Goal: Task Accomplishment & Management: Complete application form

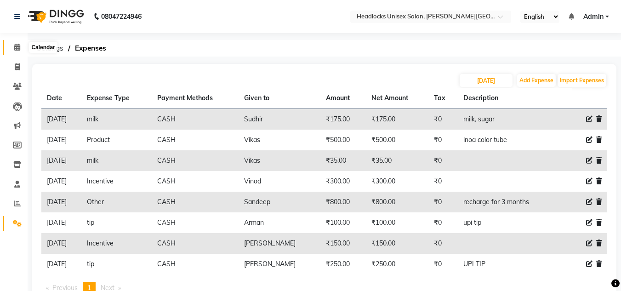
click at [15, 43] on span at bounding box center [17, 47] width 16 height 11
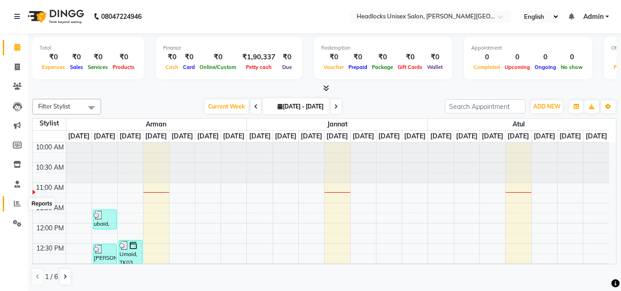
click at [16, 201] on icon at bounding box center [17, 203] width 7 height 7
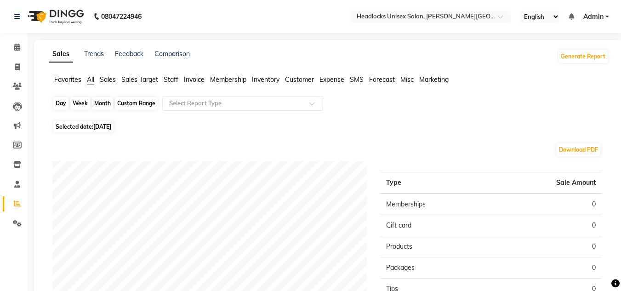
click at [59, 107] on div "Day" at bounding box center [60, 103] width 15 height 13
select select "9"
select select "2025"
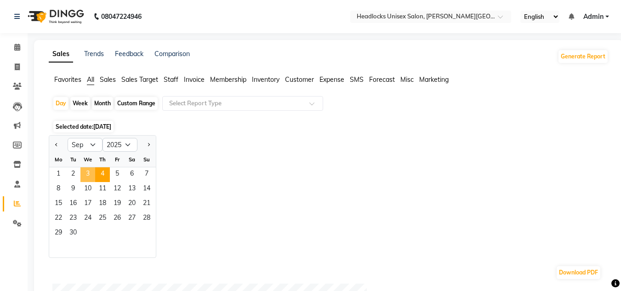
click at [87, 173] on span "3" at bounding box center [87, 174] width 15 height 15
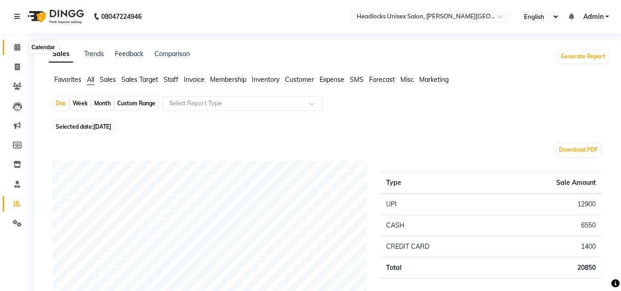
click at [16, 45] on icon at bounding box center [17, 47] width 6 height 7
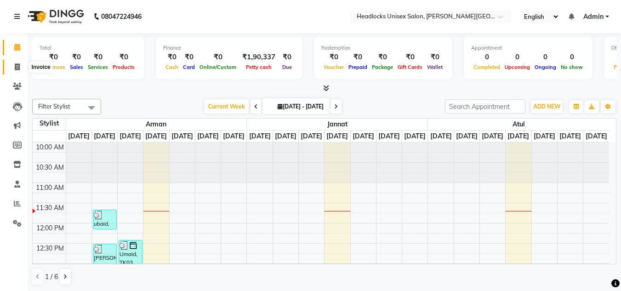
click at [17, 66] on icon at bounding box center [17, 66] width 5 height 7
select select "service"
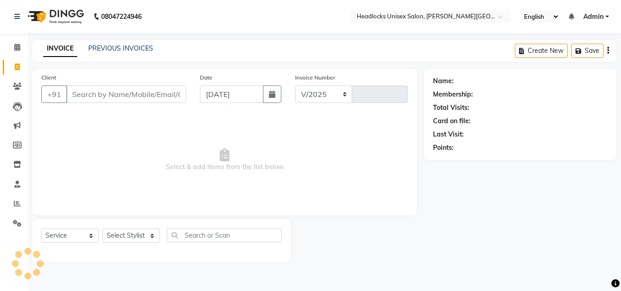
select select "6850"
type input "3269"
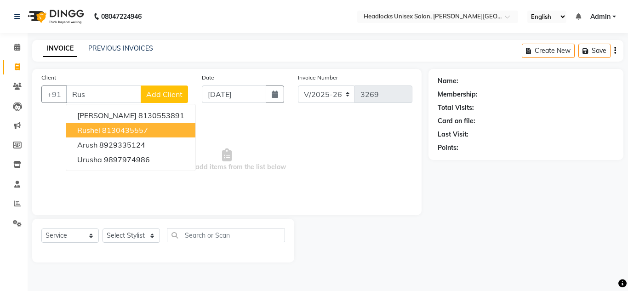
click at [86, 130] on span "Rushel" at bounding box center [88, 129] width 23 height 9
type input "8130435557"
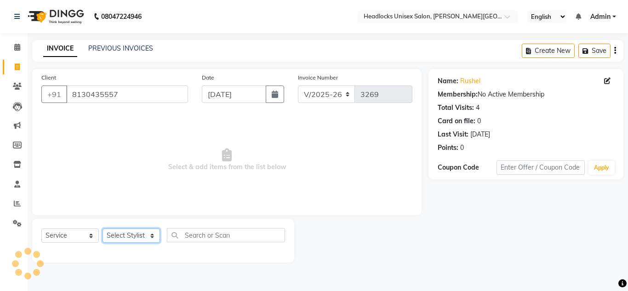
click at [145, 234] on select "Select Stylist [PERSON_NAME] Jannat Kaif [DATE] [PERSON_NAME] [PERSON_NAME] [PE…" at bounding box center [130, 235] width 57 height 14
select select "66496"
click at [102, 228] on select "Select Stylist [PERSON_NAME] Jannat Kaif [DATE] [PERSON_NAME] [PERSON_NAME] [PE…" at bounding box center [130, 235] width 57 height 14
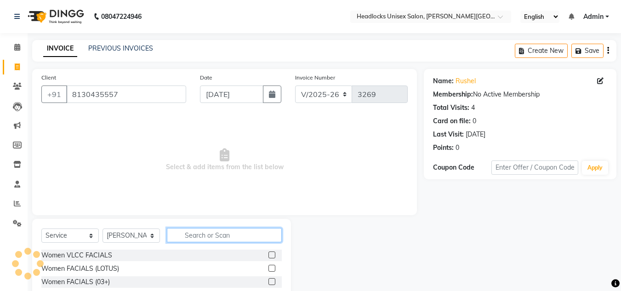
click at [213, 237] on input "text" at bounding box center [224, 235] width 115 height 14
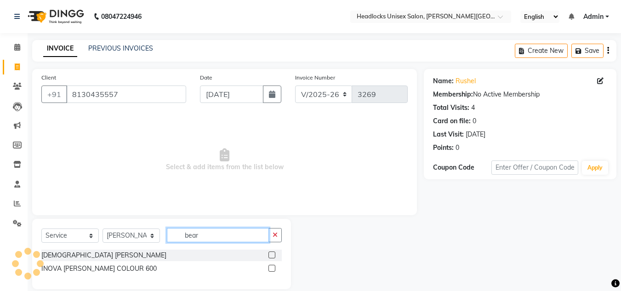
type input "bear"
click at [272, 255] on label at bounding box center [271, 254] width 7 height 7
click at [272, 255] on input "checkbox" at bounding box center [271, 255] width 6 height 6
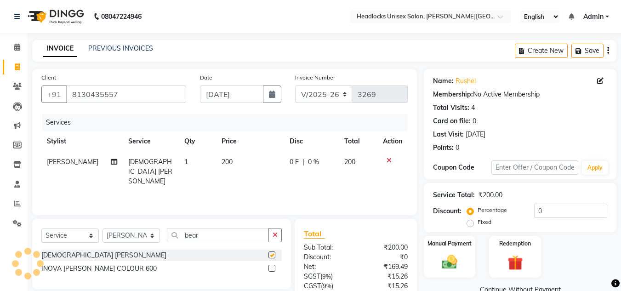
checkbox input "false"
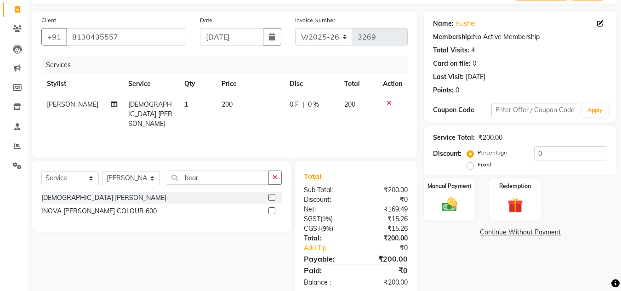
scroll to position [76, 0]
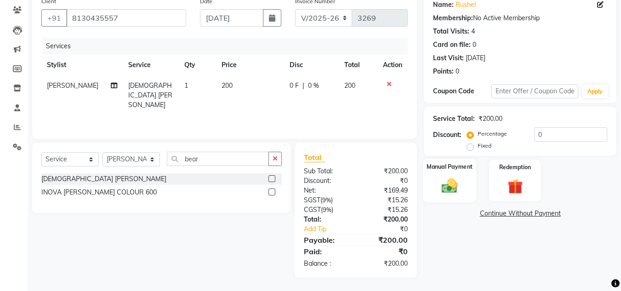
click at [453, 182] on img at bounding box center [449, 185] width 26 height 18
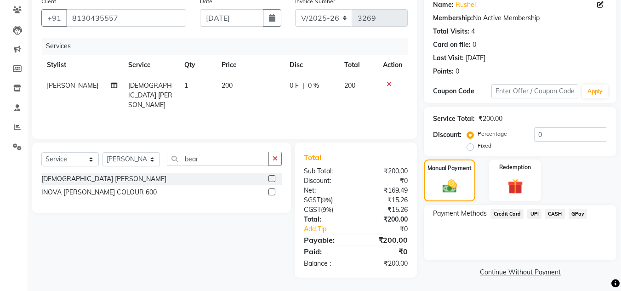
click at [533, 211] on span "UPI" at bounding box center [534, 214] width 14 height 11
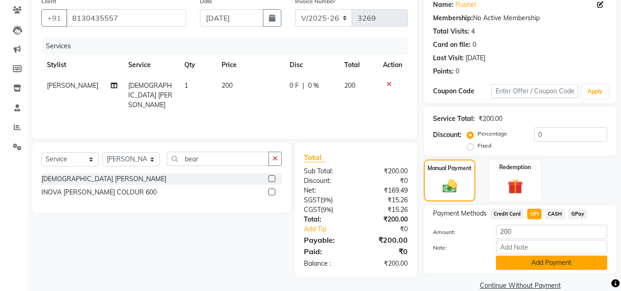
click at [520, 259] on button "Add Payment" at bounding box center [551, 262] width 111 height 14
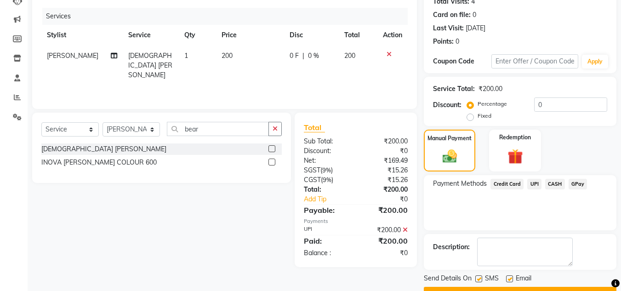
scroll to position [130, 0]
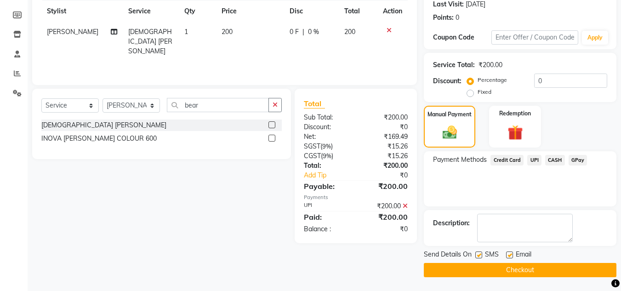
click at [583, 265] on button "Checkout" at bounding box center [520, 270] width 193 height 14
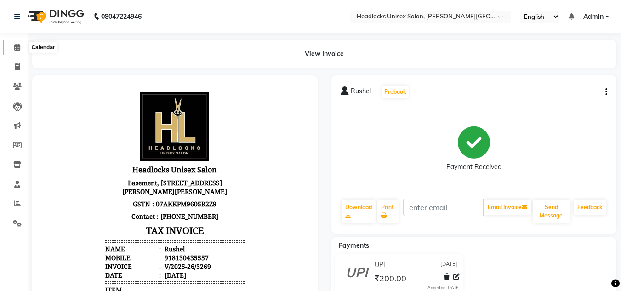
click at [20, 45] on icon at bounding box center [17, 47] width 6 height 7
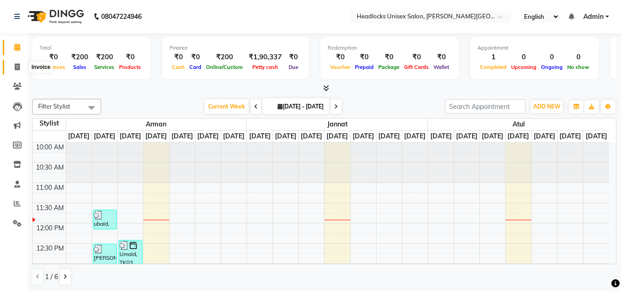
click at [17, 71] on span at bounding box center [17, 67] width 16 height 11
select select "service"
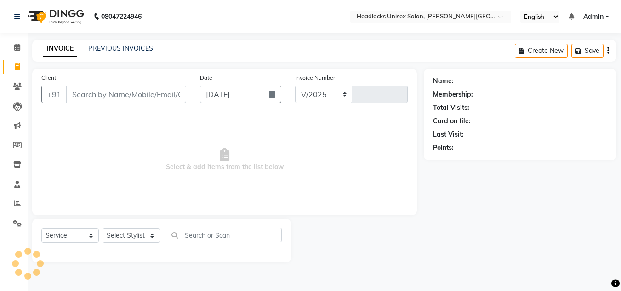
select select "6850"
type input "3270"
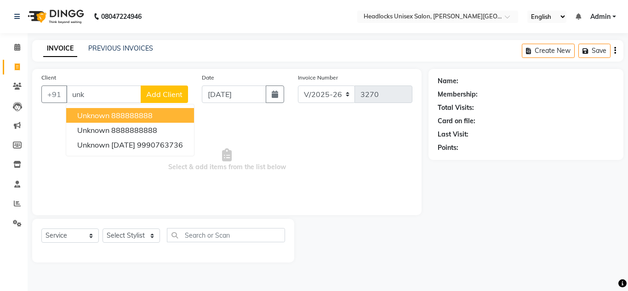
click at [102, 113] on span "unknown" at bounding box center [93, 115] width 32 height 9
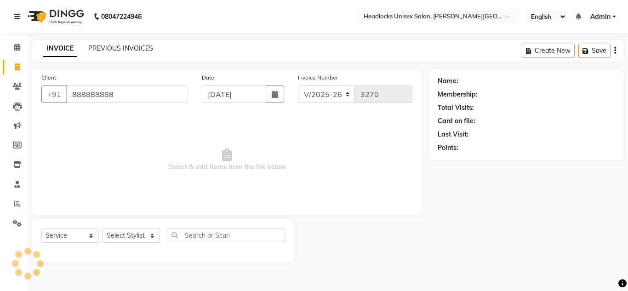
type input "888888888"
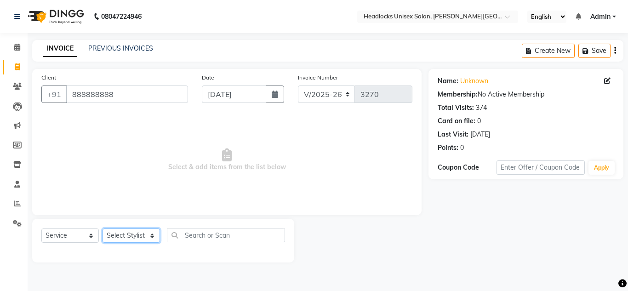
click at [137, 232] on select "Select Stylist [PERSON_NAME] Jannat Kaif [DATE] [PERSON_NAME] [PERSON_NAME] [PE…" at bounding box center [130, 235] width 57 height 14
select select "53625"
click at [102, 228] on select "Select Stylist [PERSON_NAME] Jannat Kaif [DATE] [PERSON_NAME] [PERSON_NAME] [PE…" at bounding box center [130, 235] width 57 height 14
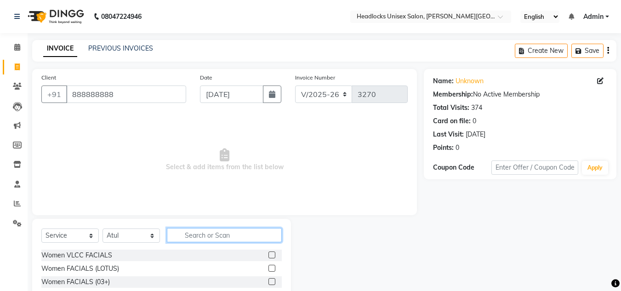
click at [205, 232] on input "text" at bounding box center [224, 235] width 115 height 14
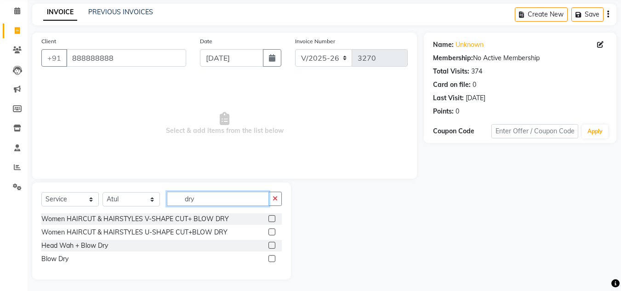
scroll to position [37, 0]
type input "d"
type input "dry"
click at [272, 257] on label at bounding box center [271, 258] width 7 height 7
click at [272, 257] on input "checkbox" at bounding box center [271, 258] width 6 height 6
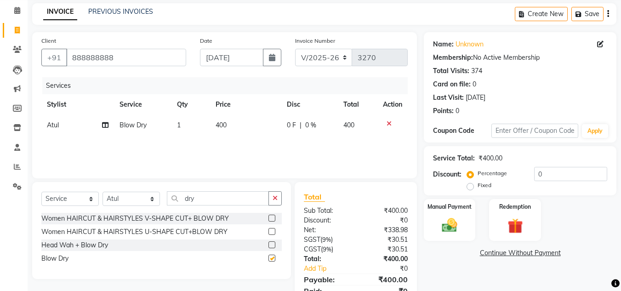
checkbox input "false"
click at [219, 125] on span "400" at bounding box center [220, 125] width 11 height 8
select select "53625"
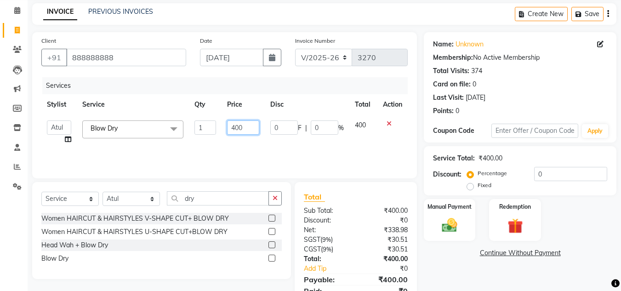
click at [234, 130] on input "400" at bounding box center [243, 127] width 32 height 14
type input "100"
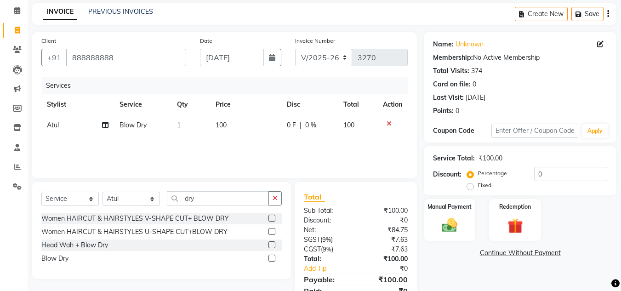
click at [603, 244] on div "Name: Unknown Membership: No Active Membership Total Visits: 374 Card on file: …" at bounding box center [523, 174] width 199 height 285
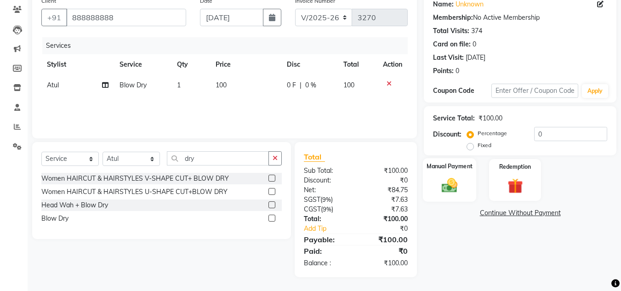
click at [456, 180] on img at bounding box center [449, 185] width 26 height 18
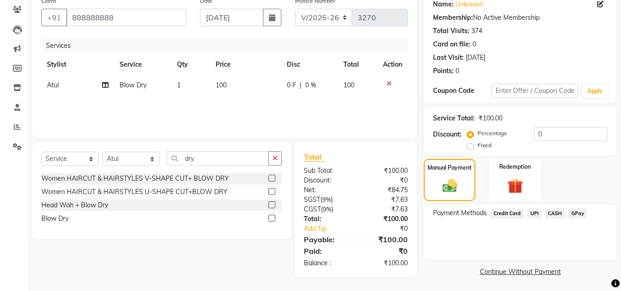
click at [551, 214] on span "CASH" at bounding box center [555, 213] width 20 height 11
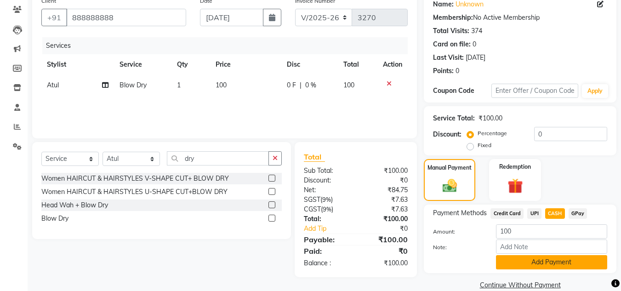
click at [524, 265] on button "Add Payment" at bounding box center [551, 262] width 111 height 14
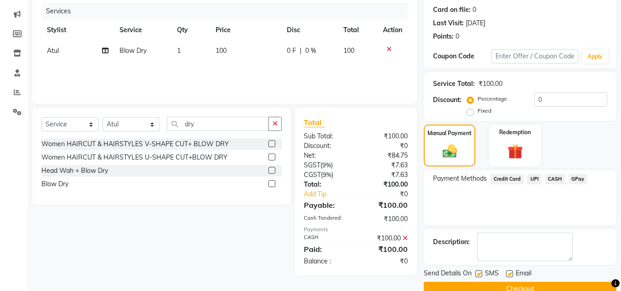
scroll to position [130, 0]
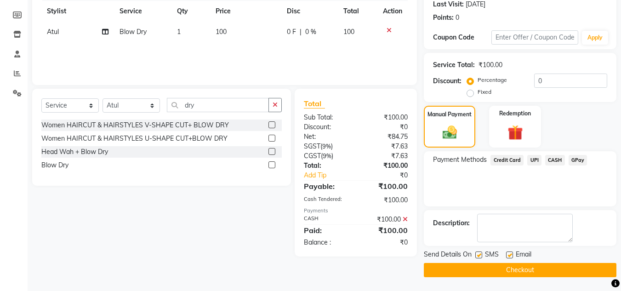
click at [589, 268] on button "Checkout" at bounding box center [520, 270] width 193 height 14
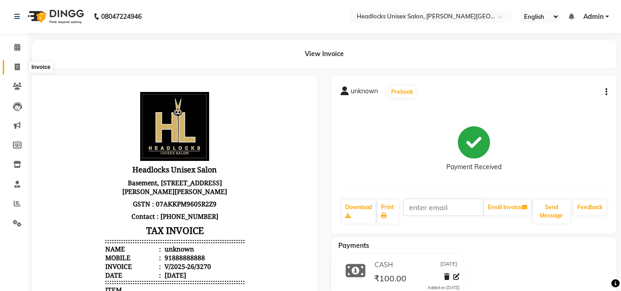
click at [17, 66] on icon at bounding box center [17, 66] width 5 height 7
select select "service"
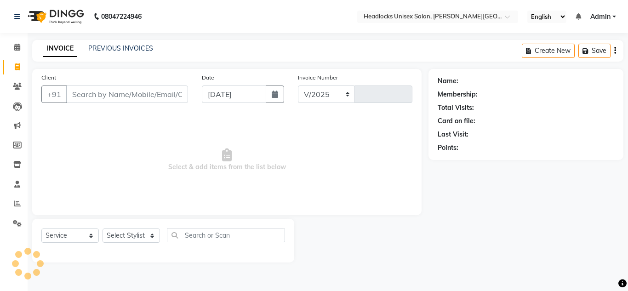
select select "6850"
type input "3271"
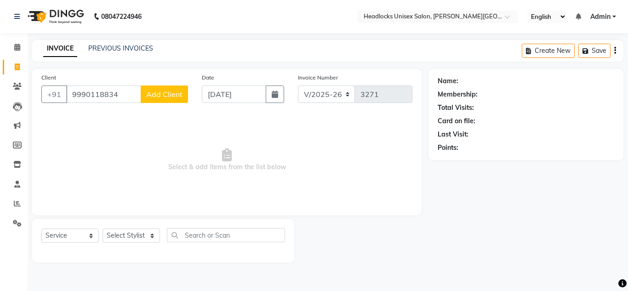
type input "9990118834"
click at [176, 91] on span "Add Client" at bounding box center [164, 94] width 36 height 9
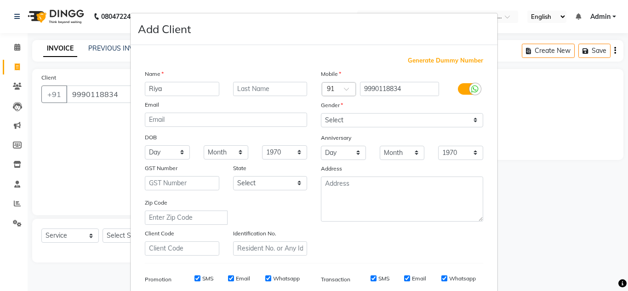
type input "Riya"
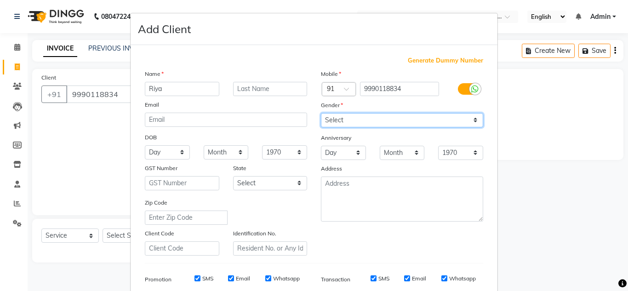
click at [472, 117] on select "Select [DEMOGRAPHIC_DATA] [DEMOGRAPHIC_DATA] Other Prefer Not To Say" at bounding box center [402, 120] width 162 height 14
select select "[DEMOGRAPHIC_DATA]"
click at [321, 113] on select "Select [DEMOGRAPHIC_DATA] [DEMOGRAPHIC_DATA] Other Prefer Not To Say" at bounding box center [402, 120] width 162 height 14
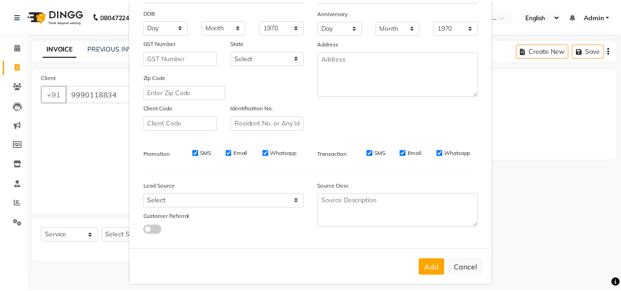
scroll to position [133, 0]
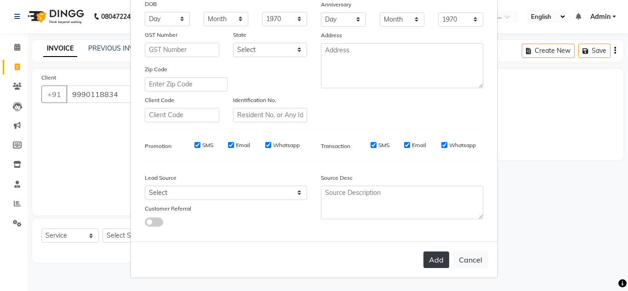
click at [430, 260] on button "Add" at bounding box center [436, 259] width 26 height 17
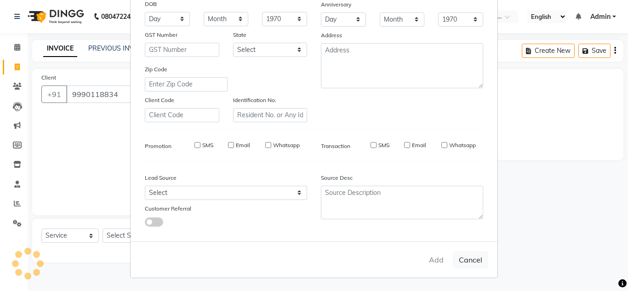
select select
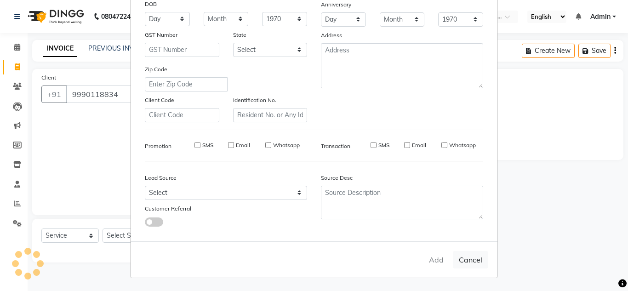
select select
checkbox input "false"
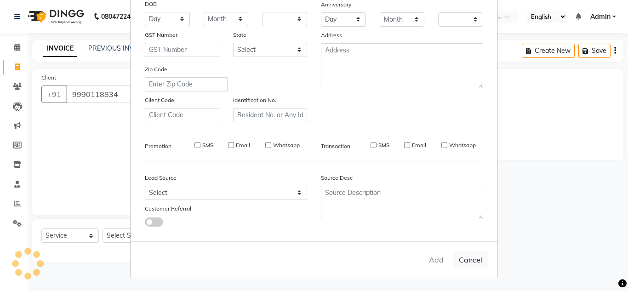
checkbox input "false"
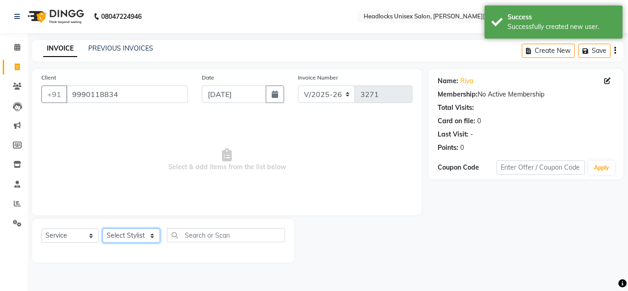
click at [133, 236] on select "Select Stylist [PERSON_NAME] Jannat Kaif [DATE] [PERSON_NAME] [PERSON_NAME] [PE…" at bounding box center [130, 235] width 57 height 14
select select "53620"
click at [102, 228] on select "Select Stylist [PERSON_NAME] Jannat Kaif [DATE] [PERSON_NAME] [PERSON_NAME] [PE…" at bounding box center [130, 235] width 57 height 14
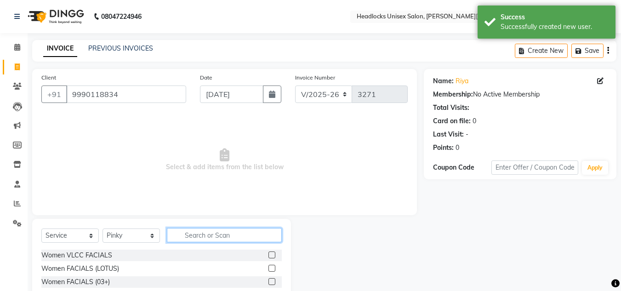
click at [245, 233] on input "text" at bounding box center [224, 235] width 115 height 14
type input "eye"
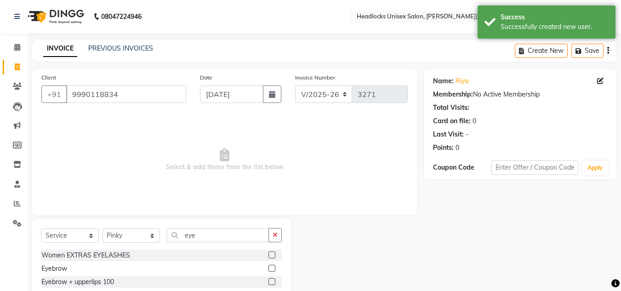
click at [274, 282] on label at bounding box center [271, 281] width 7 height 7
click at [274, 282] on input "checkbox" at bounding box center [271, 282] width 6 height 6
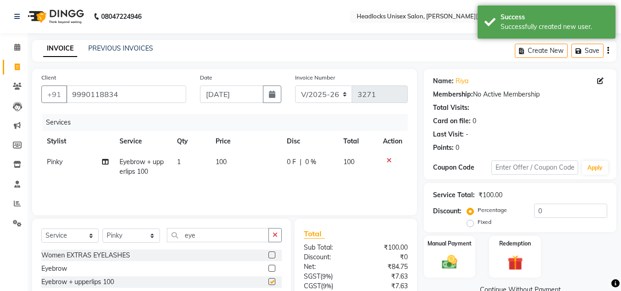
checkbox input "false"
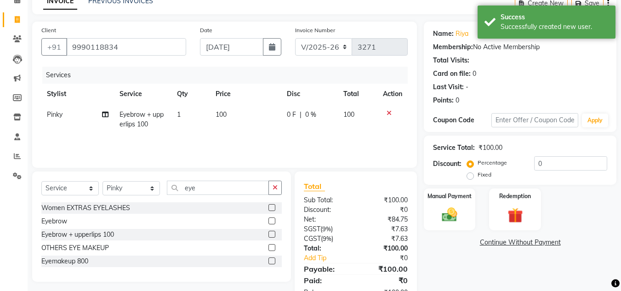
scroll to position [77, 0]
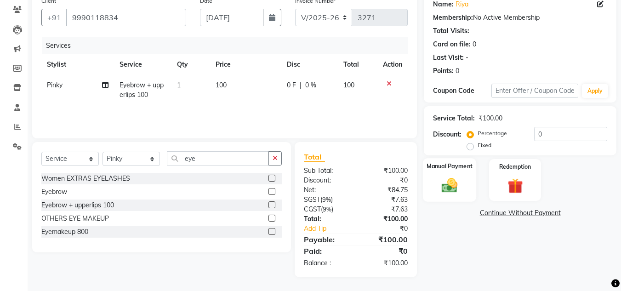
click at [448, 184] on img at bounding box center [449, 185] width 26 height 18
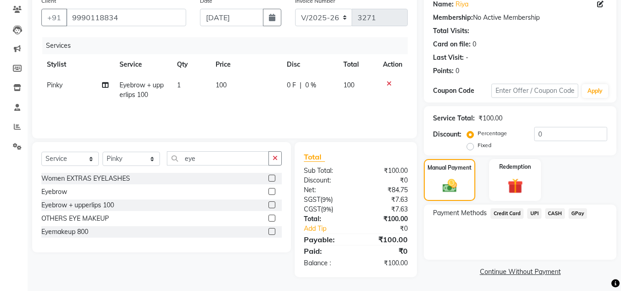
click at [530, 213] on span "UPI" at bounding box center [534, 213] width 14 height 11
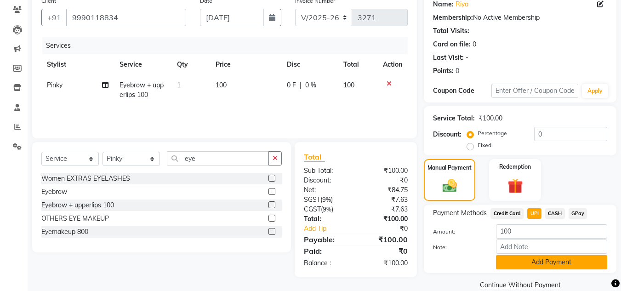
click at [497, 265] on button "Add Payment" at bounding box center [551, 262] width 111 height 14
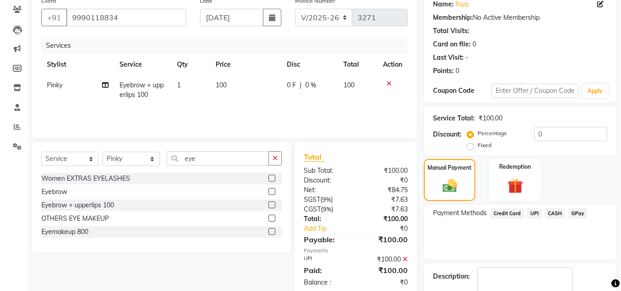
scroll to position [130, 0]
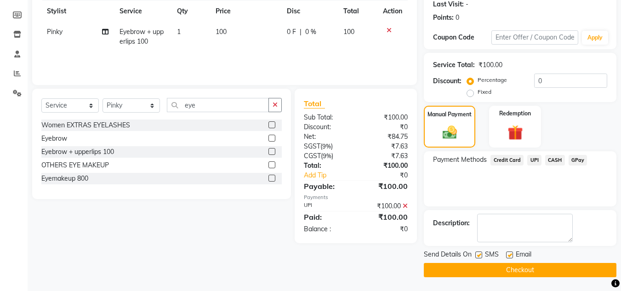
click at [564, 267] on button "Checkout" at bounding box center [520, 270] width 193 height 14
